Goal: Navigation & Orientation: Find specific page/section

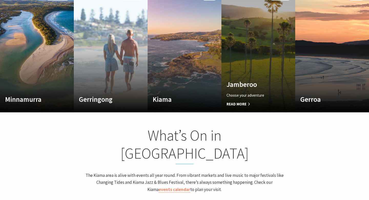
scroll to position [310, 0]
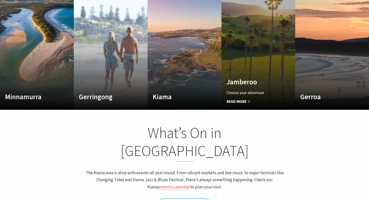
click at [243, 98] on span "Read More" at bounding box center [253, 101] width 53 height 6
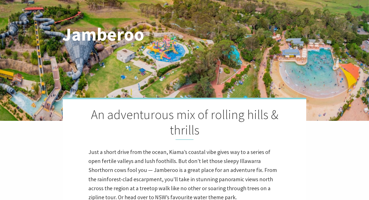
scroll to position [138, 0]
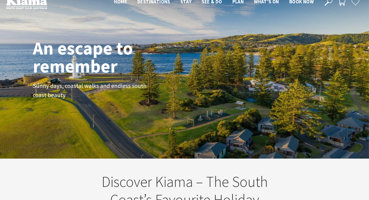
scroll to position [12, 0]
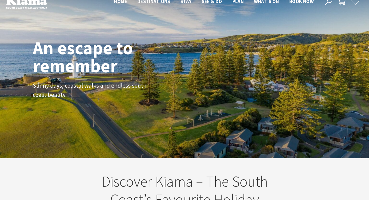
click at [82, 135] on div "An escape to remember Sunny days, coastal walks and endless south coast beauty" at bounding box center [184, 73] width 369 height 170
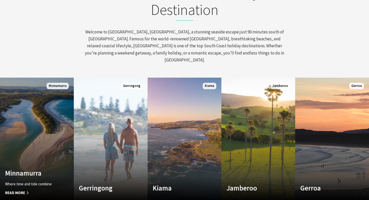
scroll to position [222, 0]
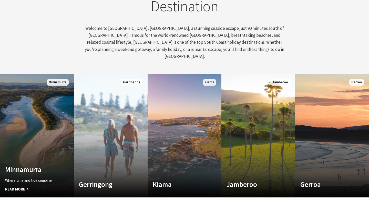
click at [48, 156] on link "Custom Image Used Minnamurra Where time and tide combine Read More Minnamurra" at bounding box center [37, 135] width 74 height 123
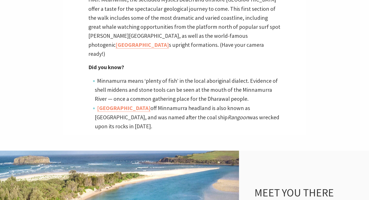
scroll to position [273, 0]
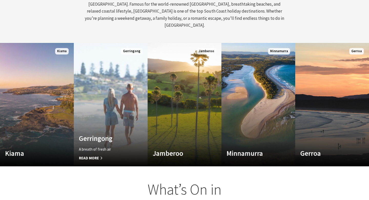
scroll to position [80, 366]
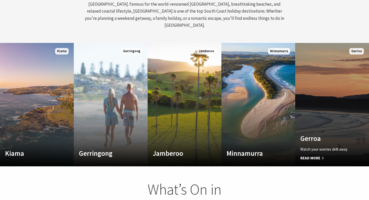
click at [336, 120] on link "Custom Image Used Gerroa Watch your worries drift away Read More Gerroa" at bounding box center [333, 104] width 74 height 123
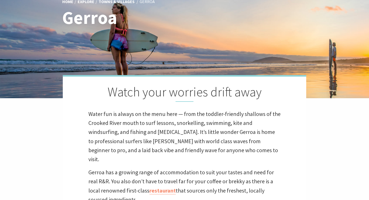
scroll to position [97, 0]
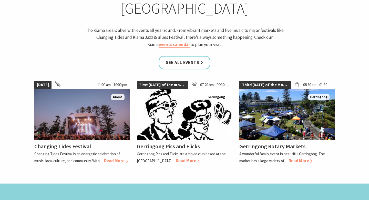
scroll to position [80, 366]
click at [174, 81] on span "First [DATE] of the month" at bounding box center [162, 85] width 51 height 8
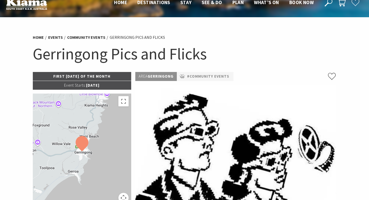
scroll to position [12, 0]
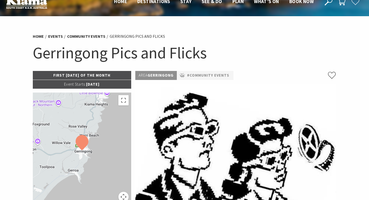
click at [181, 138] on img at bounding box center [235, 150] width 201 height 132
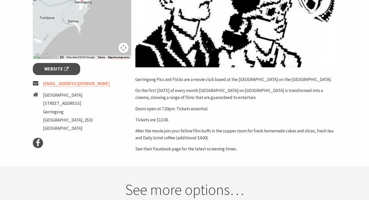
scroll to position [161, 0]
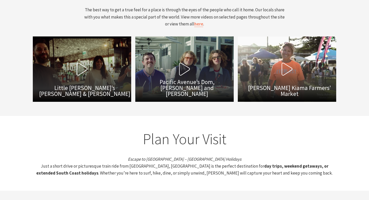
scroll to position [1691, 0]
